Goal: Find specific page/section: Find specific page/section

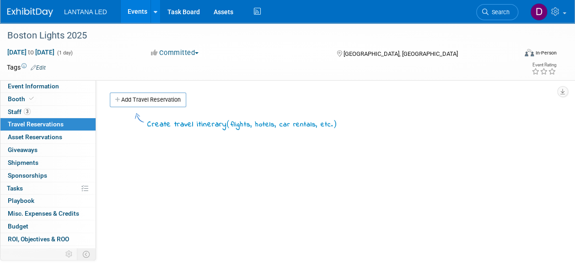
scroll to position [21, 0]
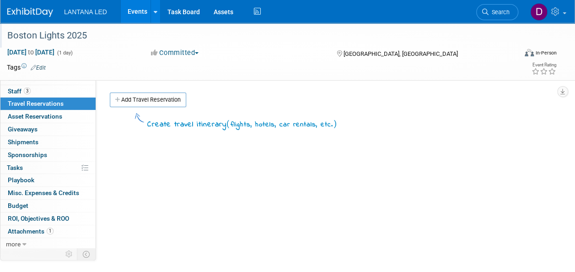
click at [28, 33] on div "Boston Lights 2025" at bounding box center [257, 35] width 506 height 16
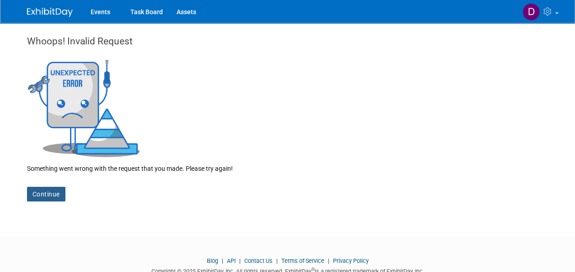
click at [36, 196] on link "Continue" at bounding box center [46, 194] width 38 height 15
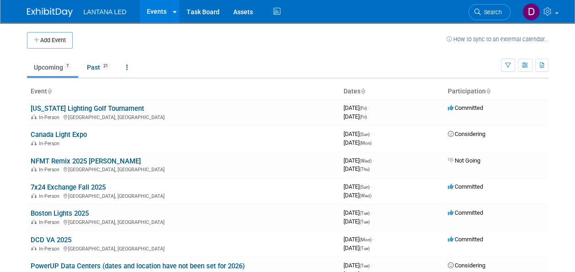
scroll to position [119, 0]
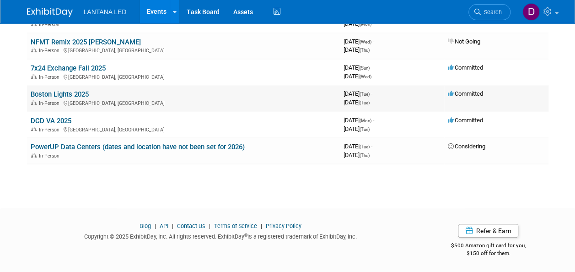
click at [58, 90] on link "Boston Lights 2025" at bounding box center [60, 94] width 58 height 8
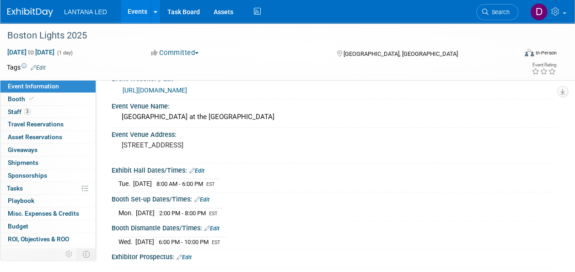
scroll to position [37, 0]
